Goal: Information Seeking & Learning: Compare options

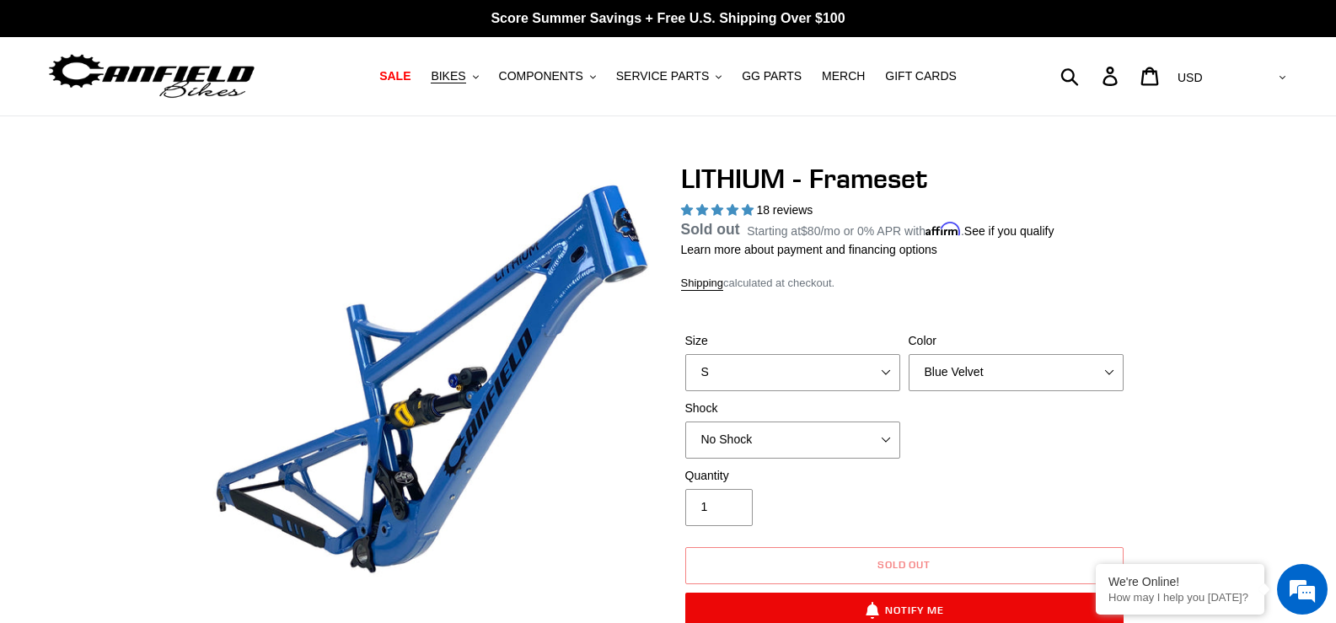
select select "highest-rating"
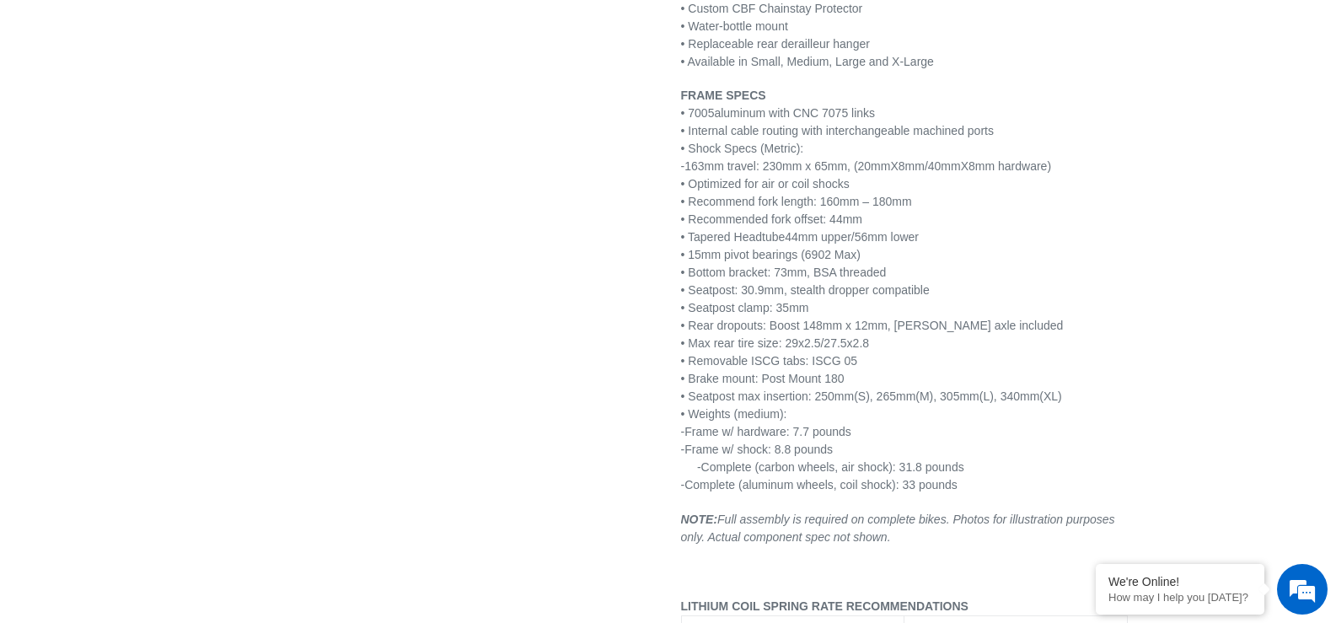
scroll to position [2191, 0]
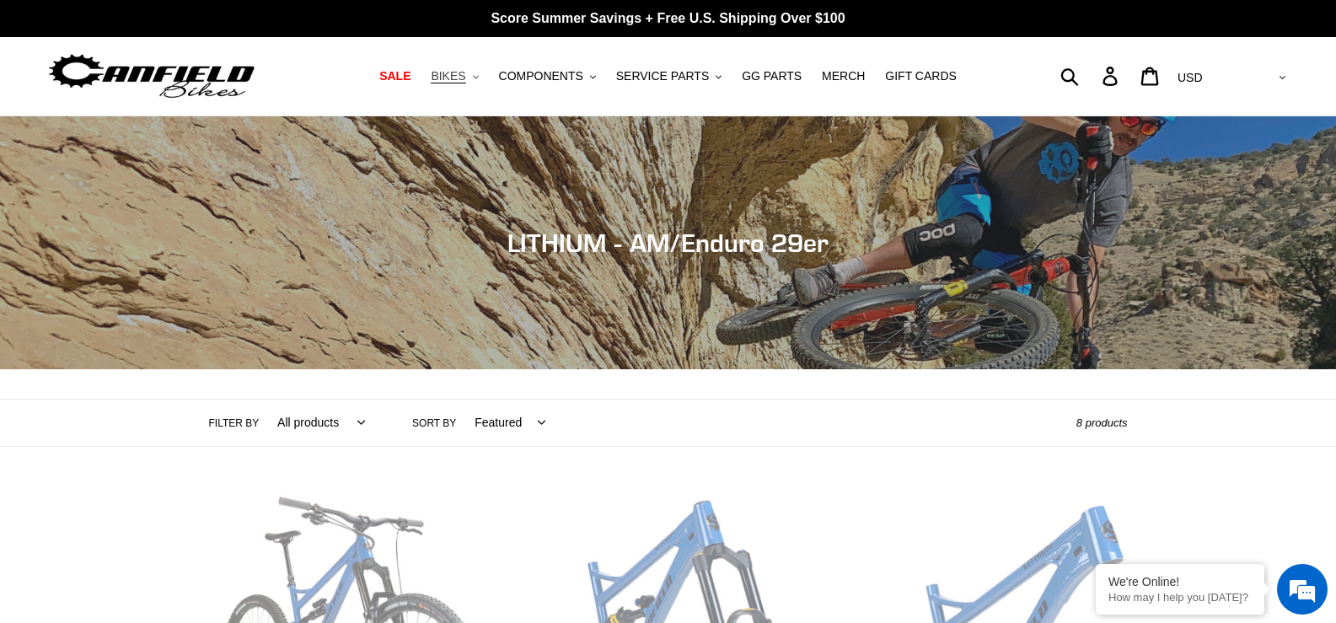
click at [465, 79] on span "BIKES" at bounding box center [448, 76] width 35 height 14
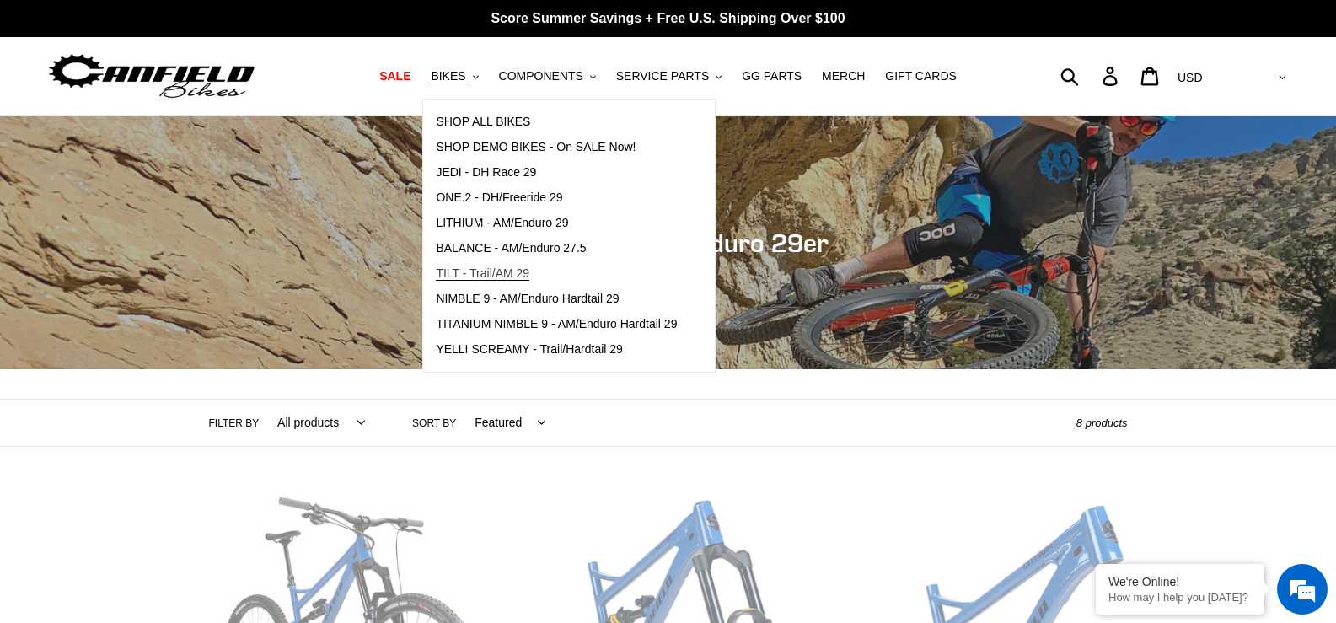
click at [502, 271] on span "TILT - Trail/AM 29" at bounding box center [483, 273] width 94 height 14
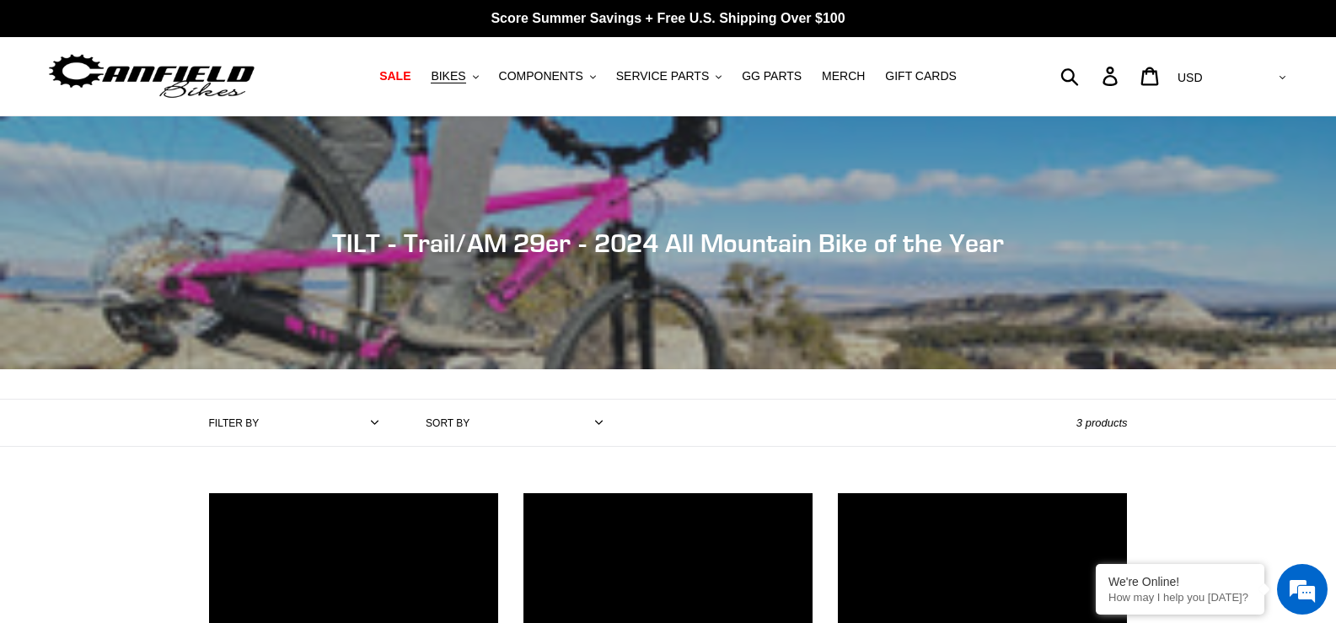
scroll to position [337, 0]
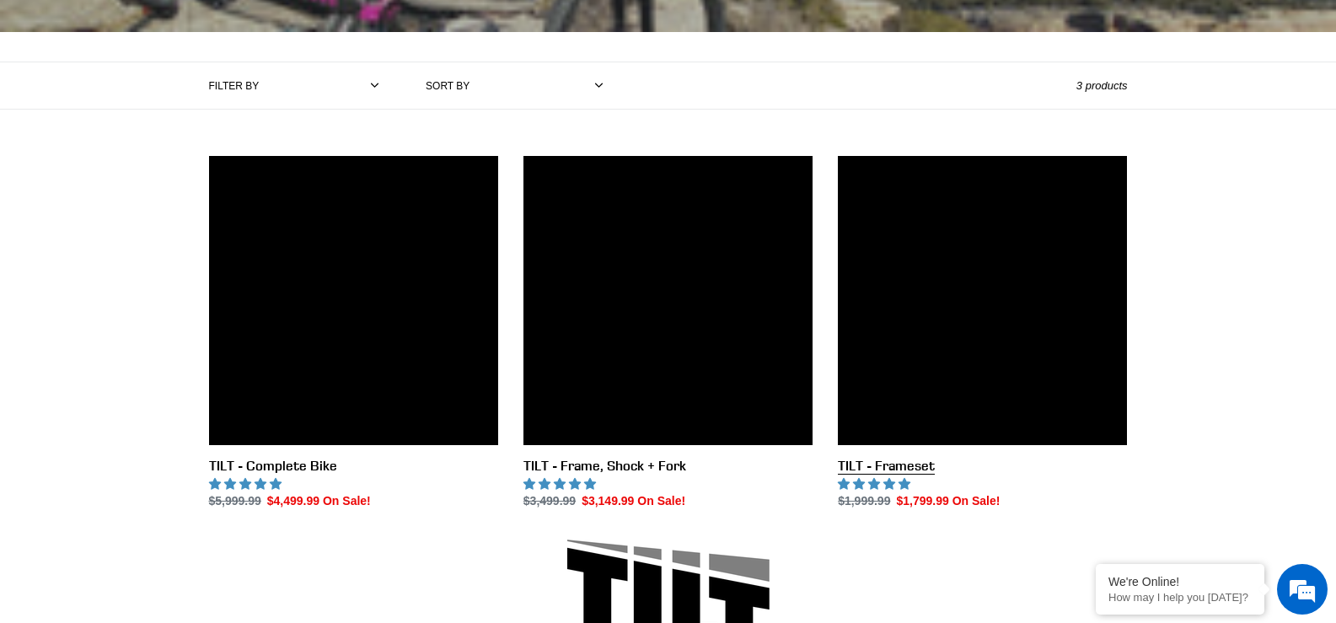
click at [986, 348] on link "TILT - Frameset" at bounding box center [982, 333] width 289 height 355
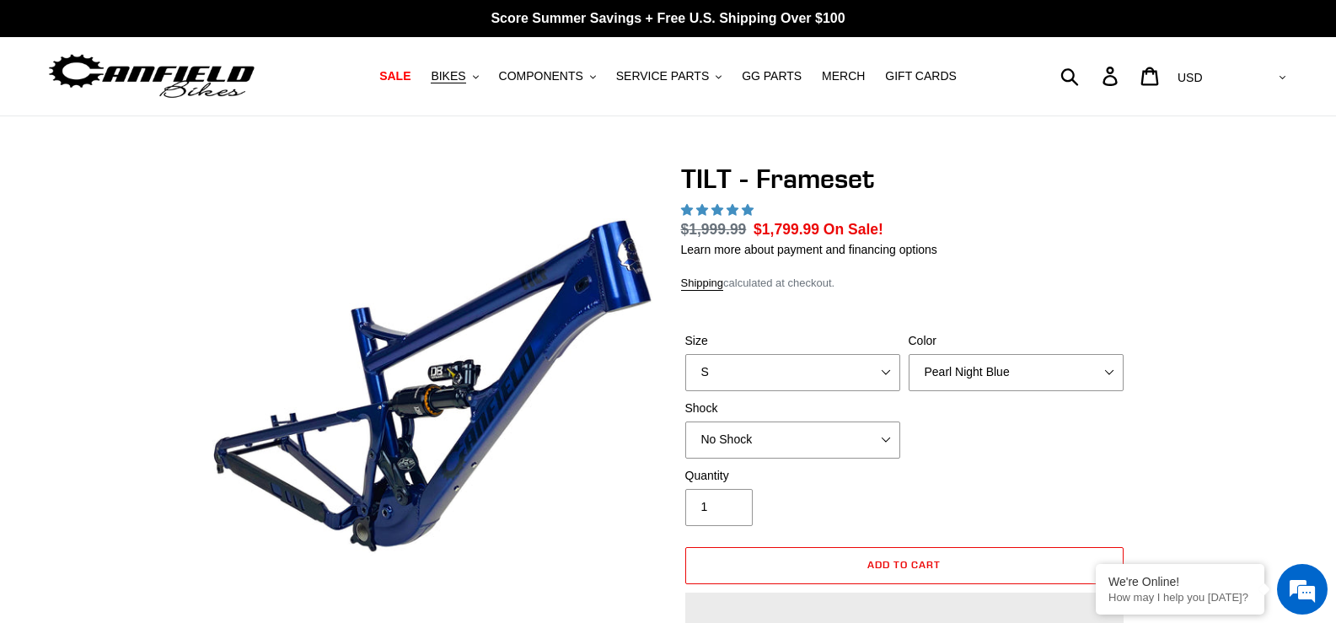
select select "highest-rating"
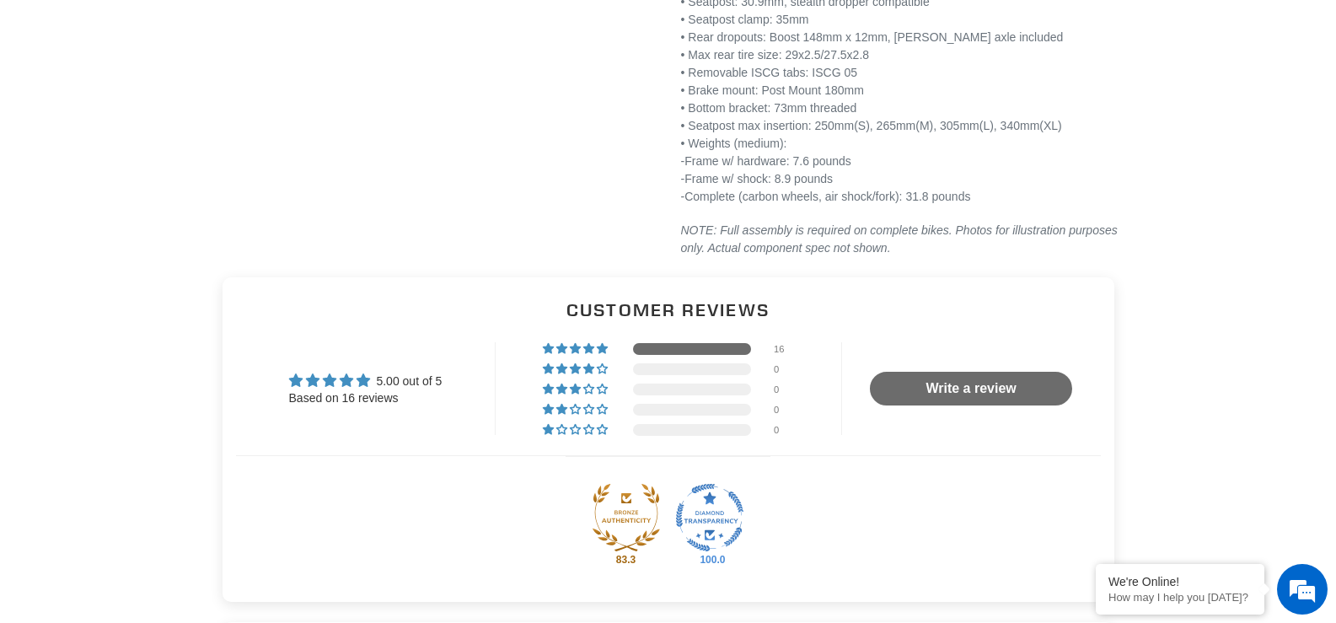
scroll to position [2191, 0]
